Goal: Check status: Check status

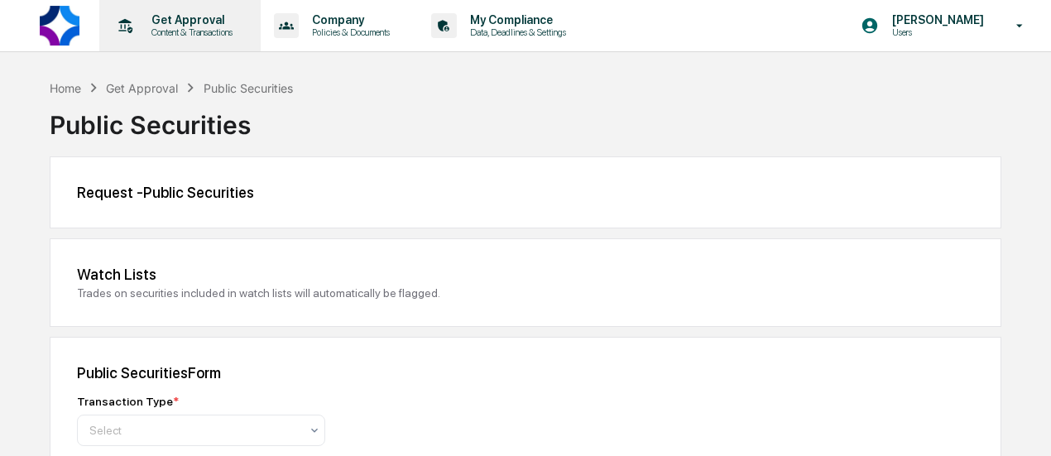
click at [175, 17] on p "Get Approval" at bounding box center [189, 19] width 103 height 13
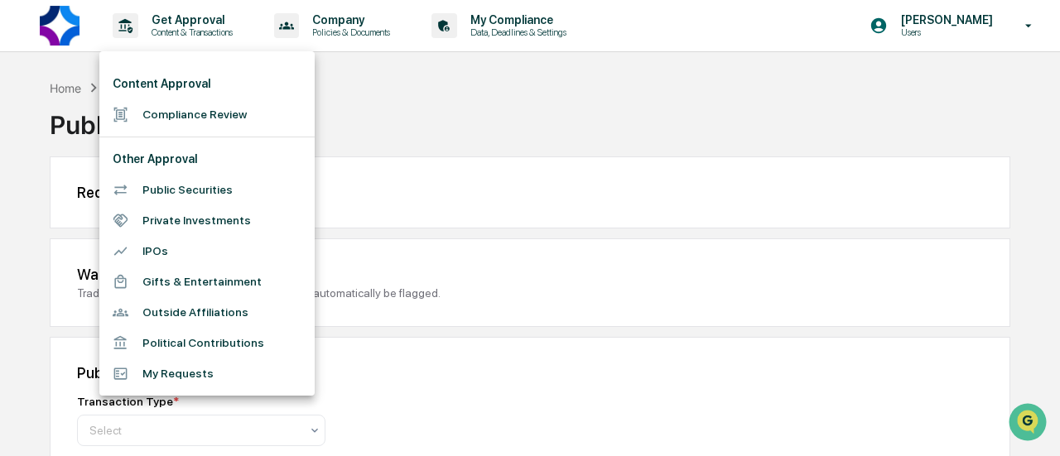
click at [192, 388] on li "My Requests" at bounding box center [206, 373] width 215 height 31
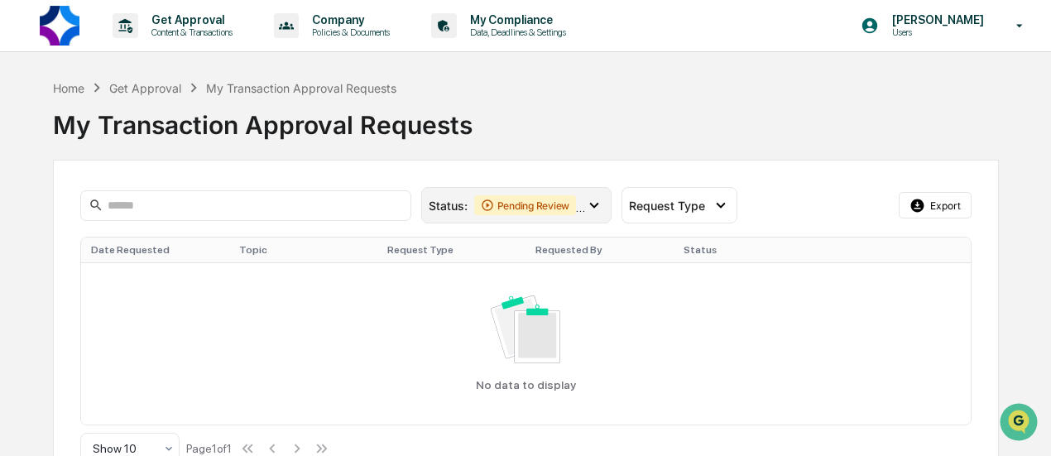
click at [507, 205] on div "Pending Review" at bounding box center [525, 205] width 103 height 20
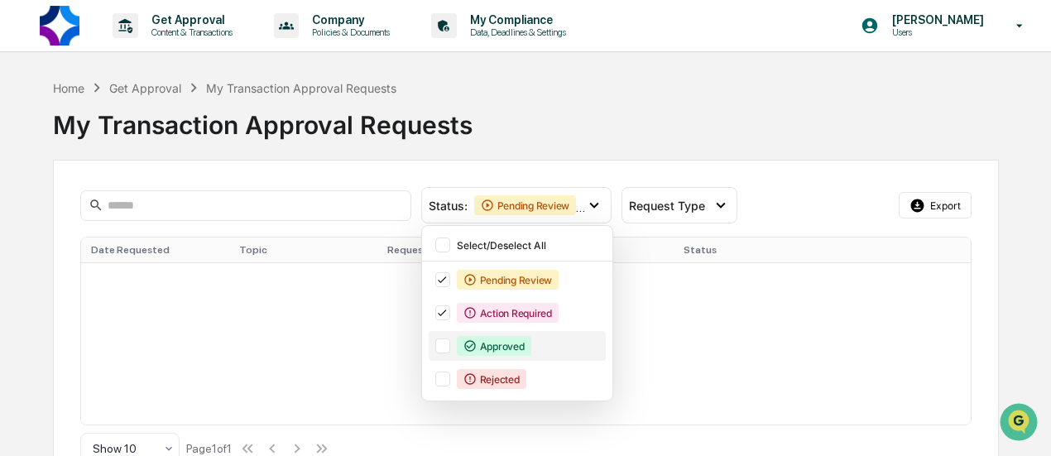
click at [498, 341] on div "Approved" at bounding box center [494, 346] width 74 height 20
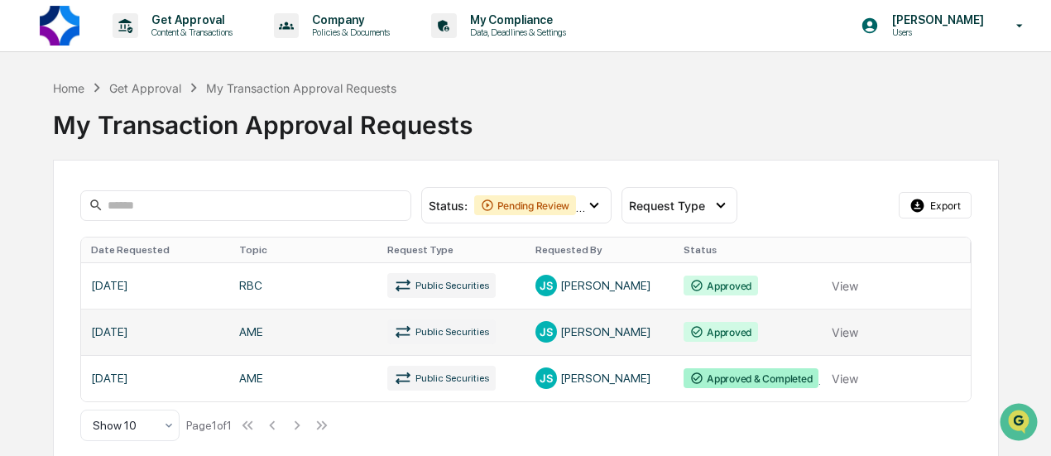
click at [178, 323] on link at bounding box center [526, 332] width 890 height 46
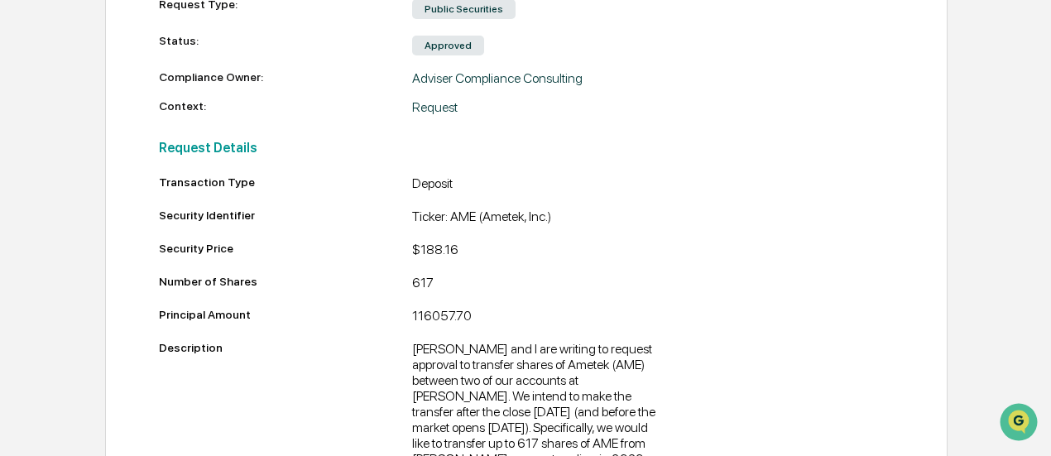
scroll to position [166, 0]
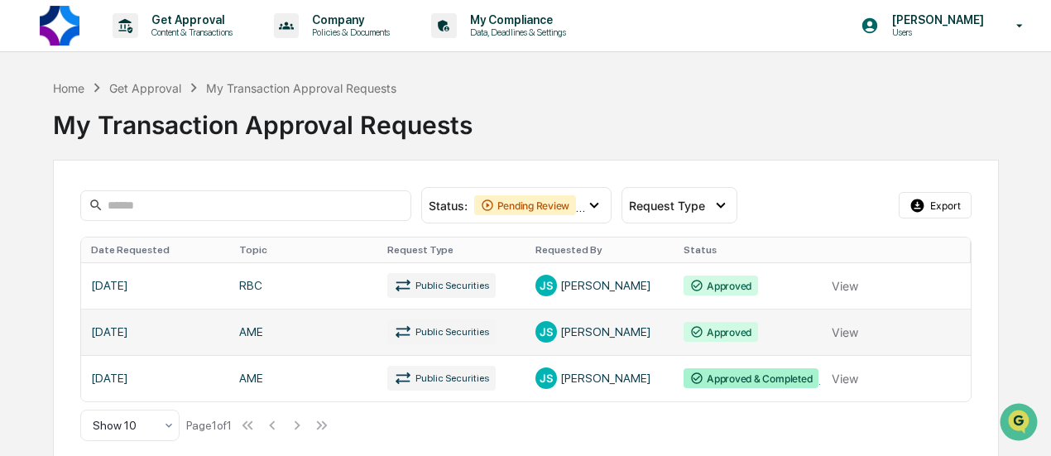
click at [578, 338] on link at bounding box center [526, 332] width 890 height 46
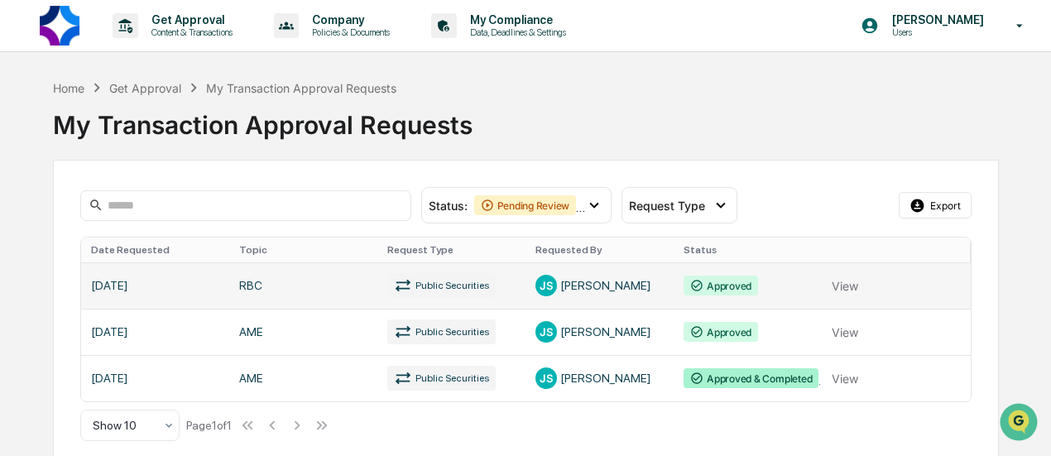
click at [320, 282] on link at bounding box center [526, 285] width 890 height 46
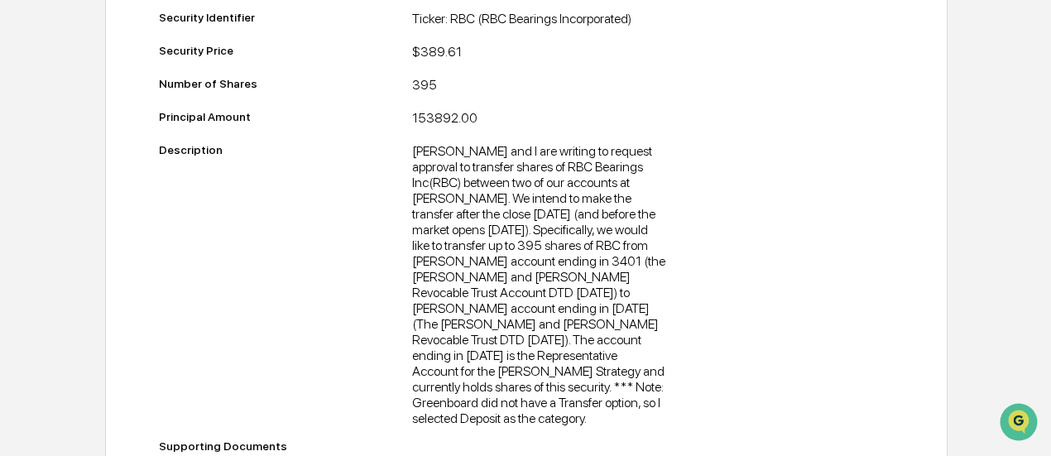
scroll to position [536, 0]
